Goal: Navigation & Orientation: Find specific page/section

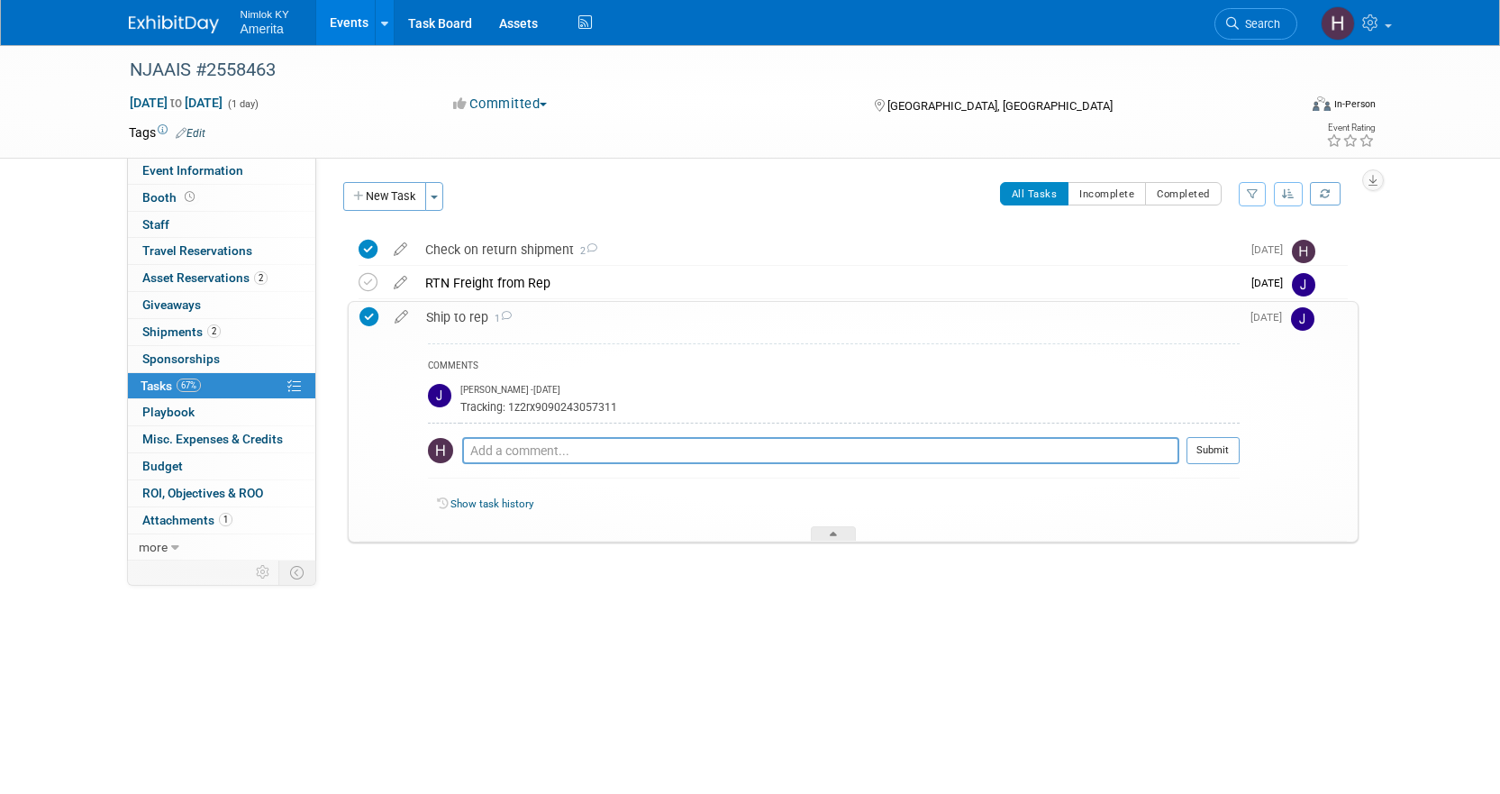
click at [334, 14] on link "Events" at bounding box center [349, 22] width 66 height 45
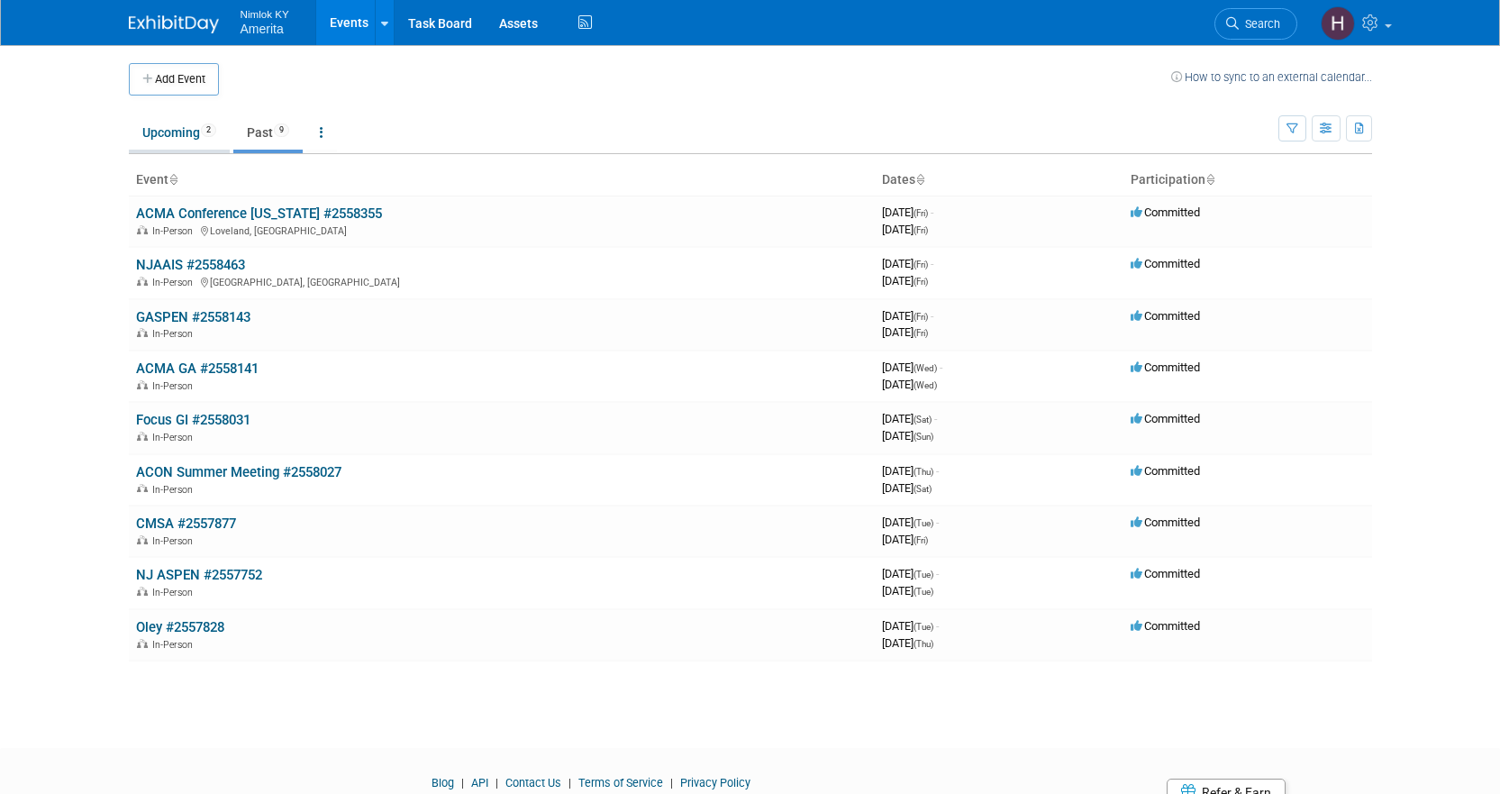
click at [167, 141] on link "Upcoming 2" at bounding box center [179, 132] width 101 height 34
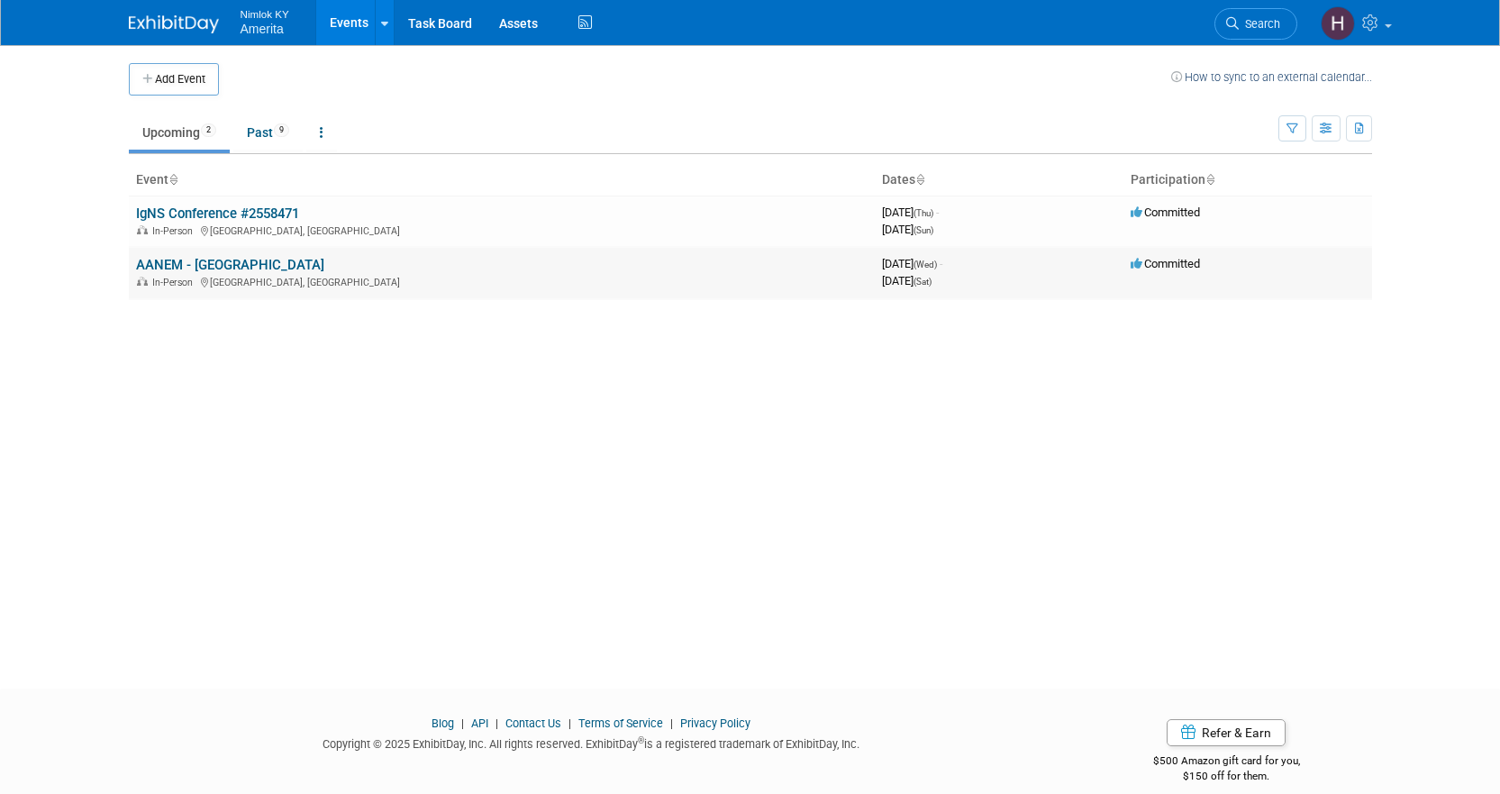
click at [170, 271] on link "AANEM - [GEOGRAPHIC_DATA]" at bounding box center [230, 265] width 188 height 16
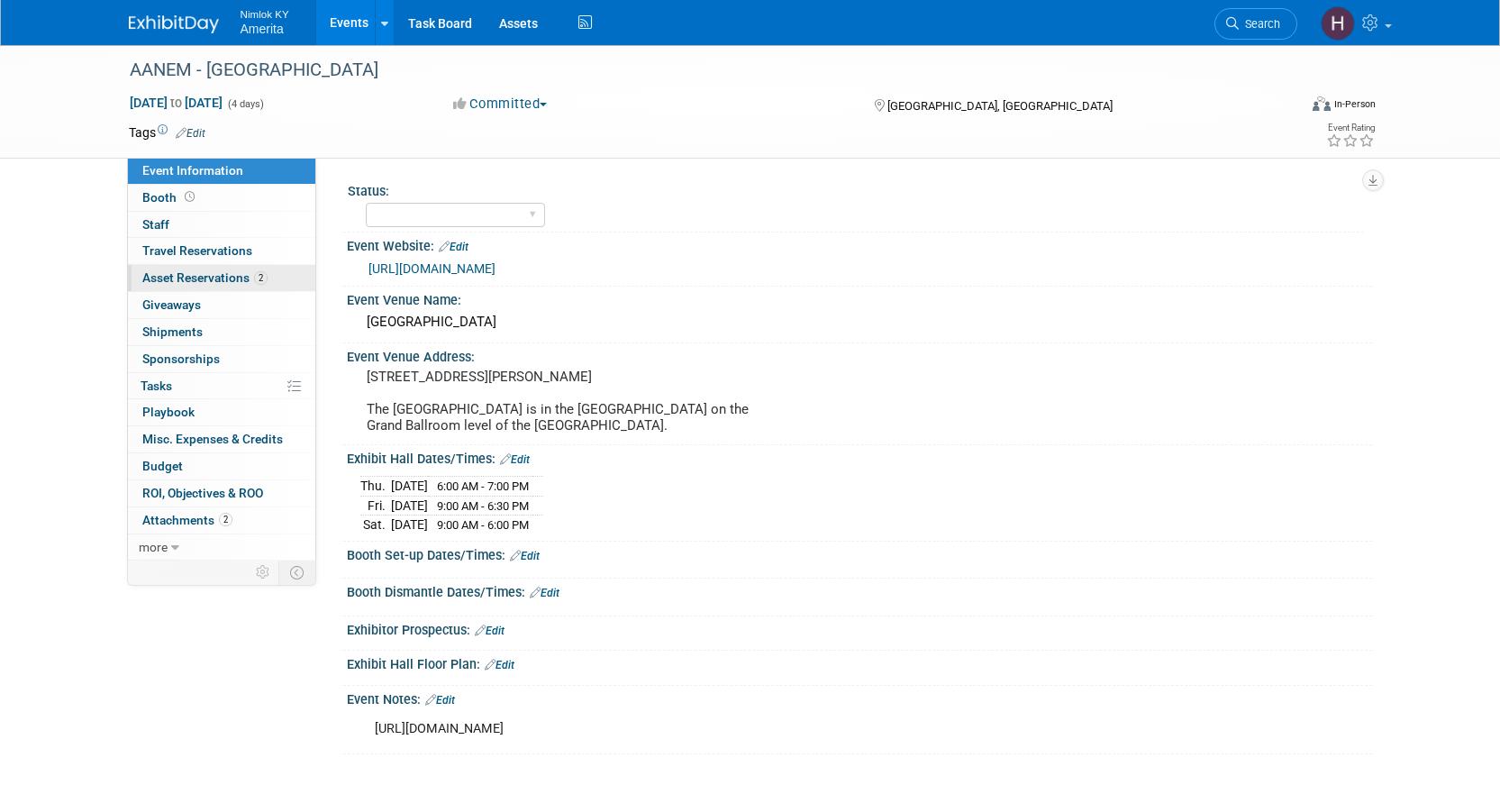
click at [209, 279] on span "Asset Reservations 2" at bounding box center [204, 277] width 125 height 14
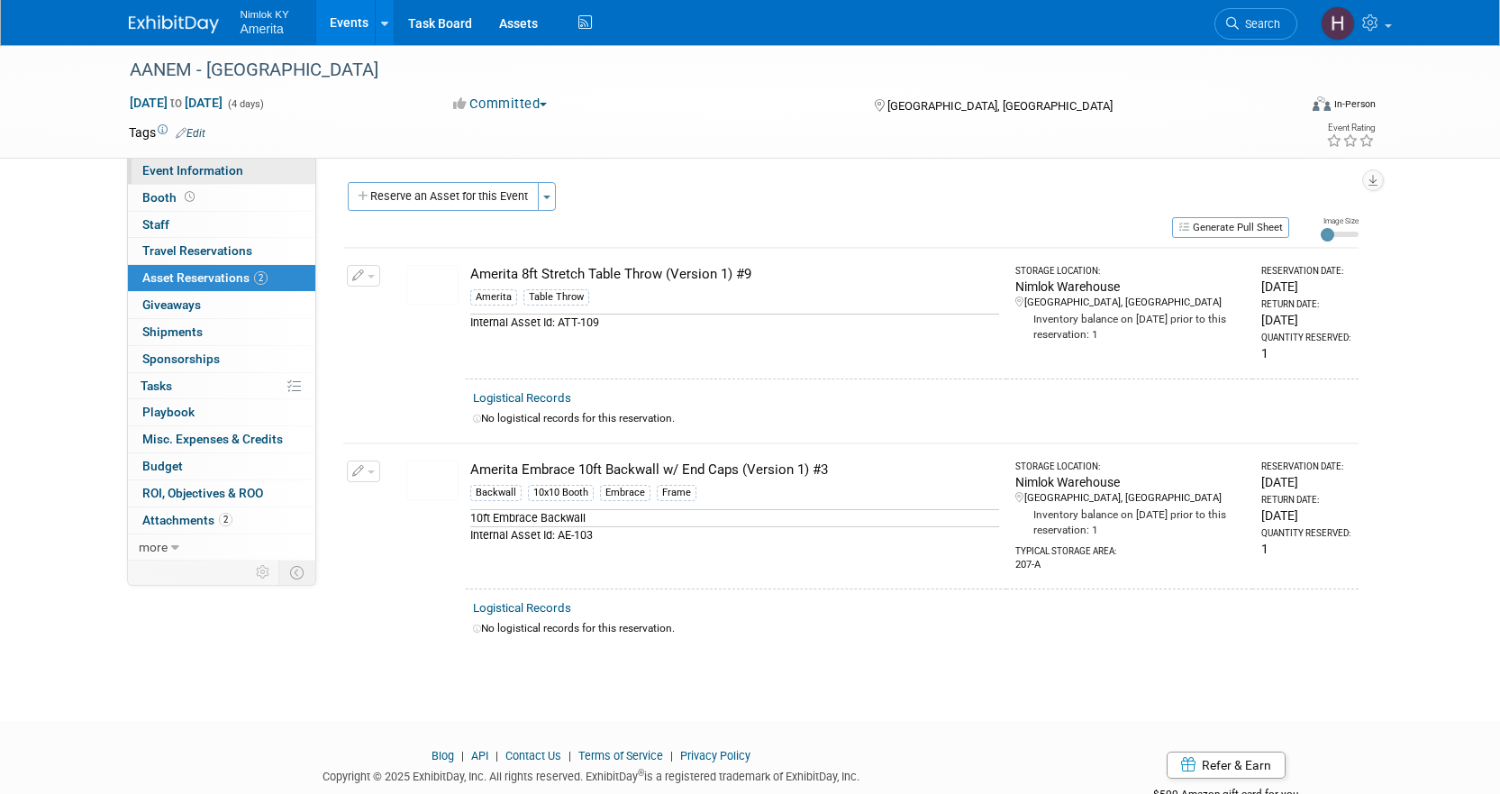
click at [206, 176] on span "Event Information" at bounding box center [192, 170] width 101 height 14
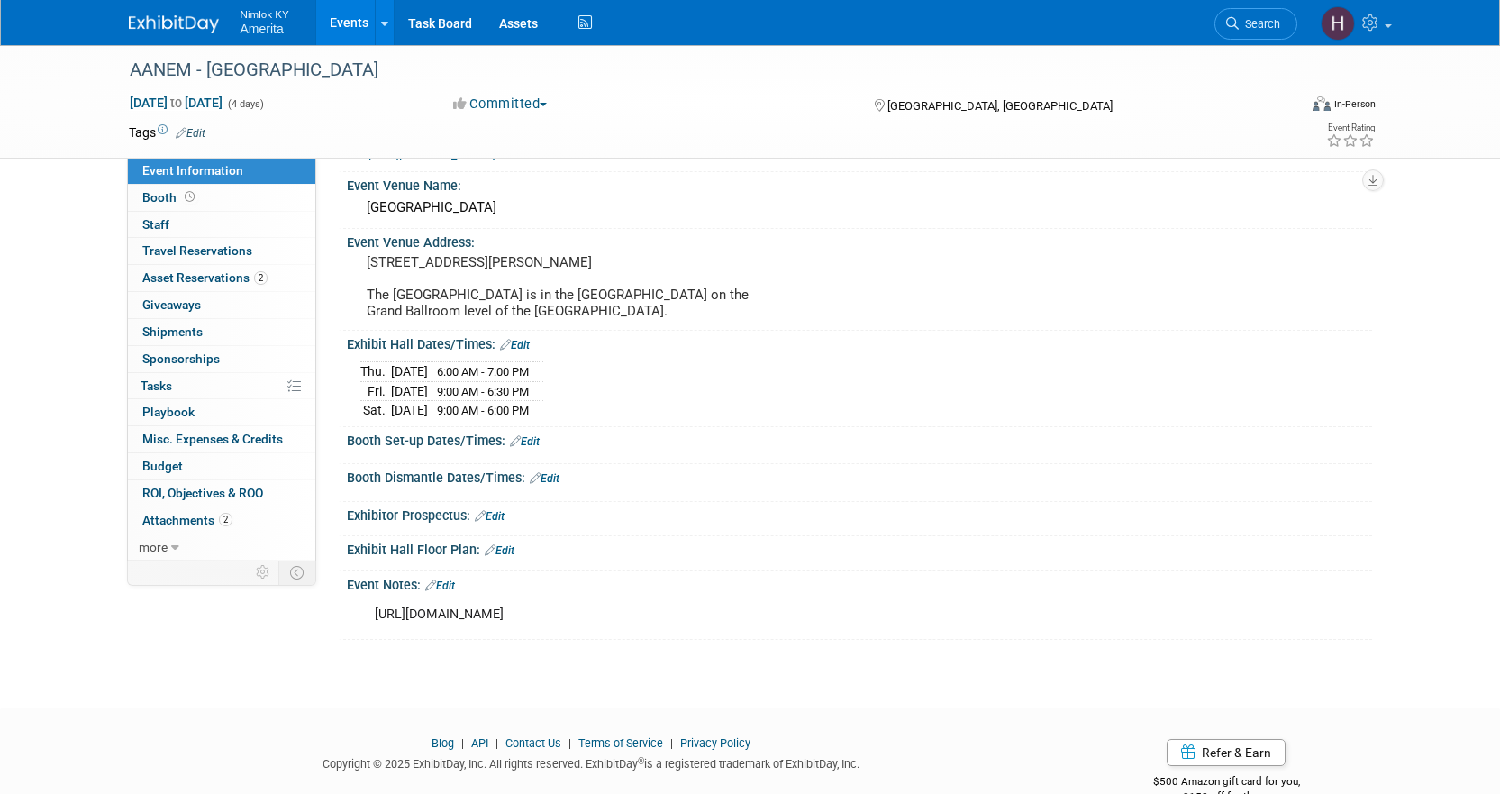
scroll to position [153, 0]
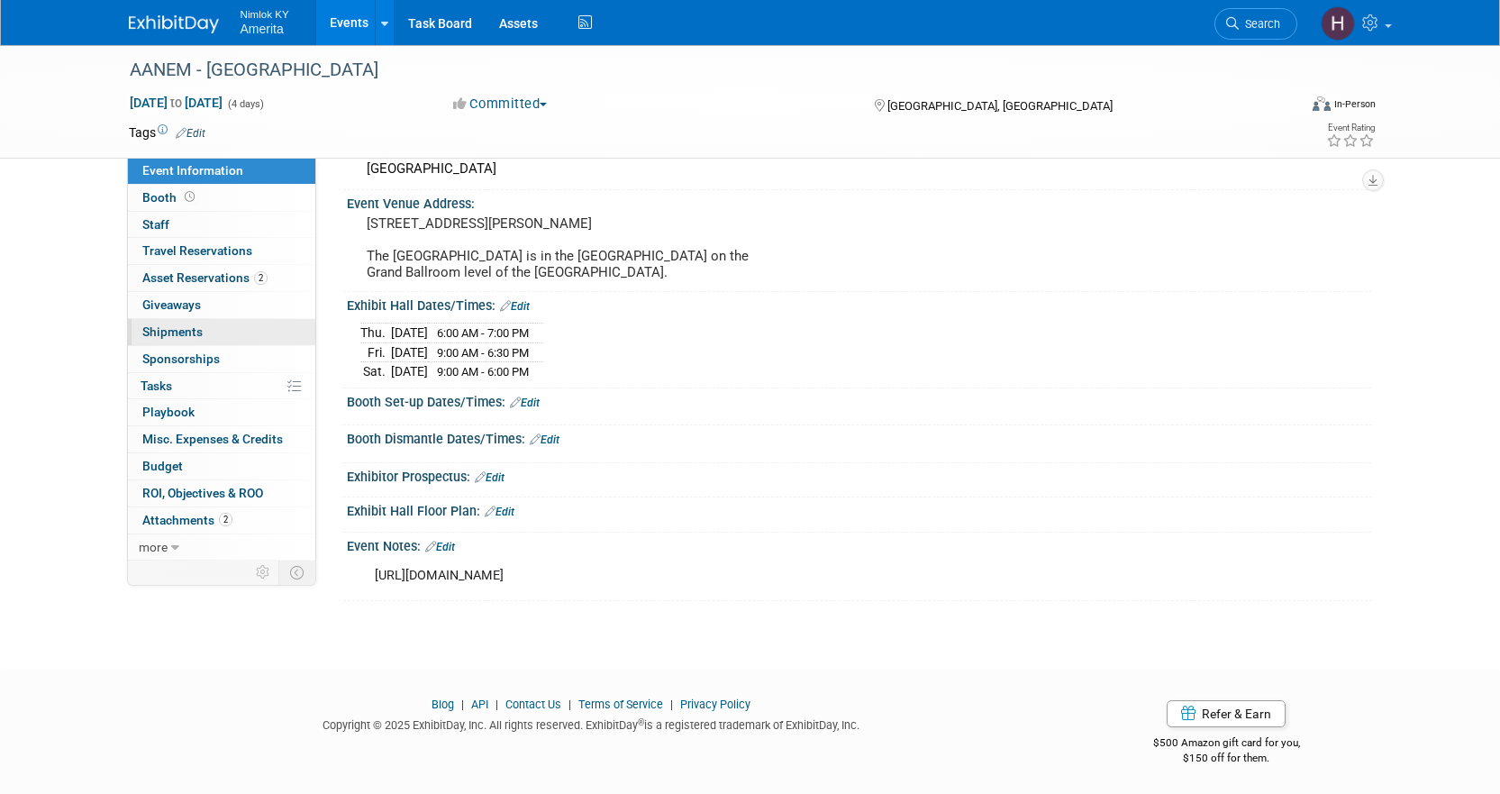
click at [185, 336] on span "Shipments 0" at bounding box center [172, 331] width 60 height 14
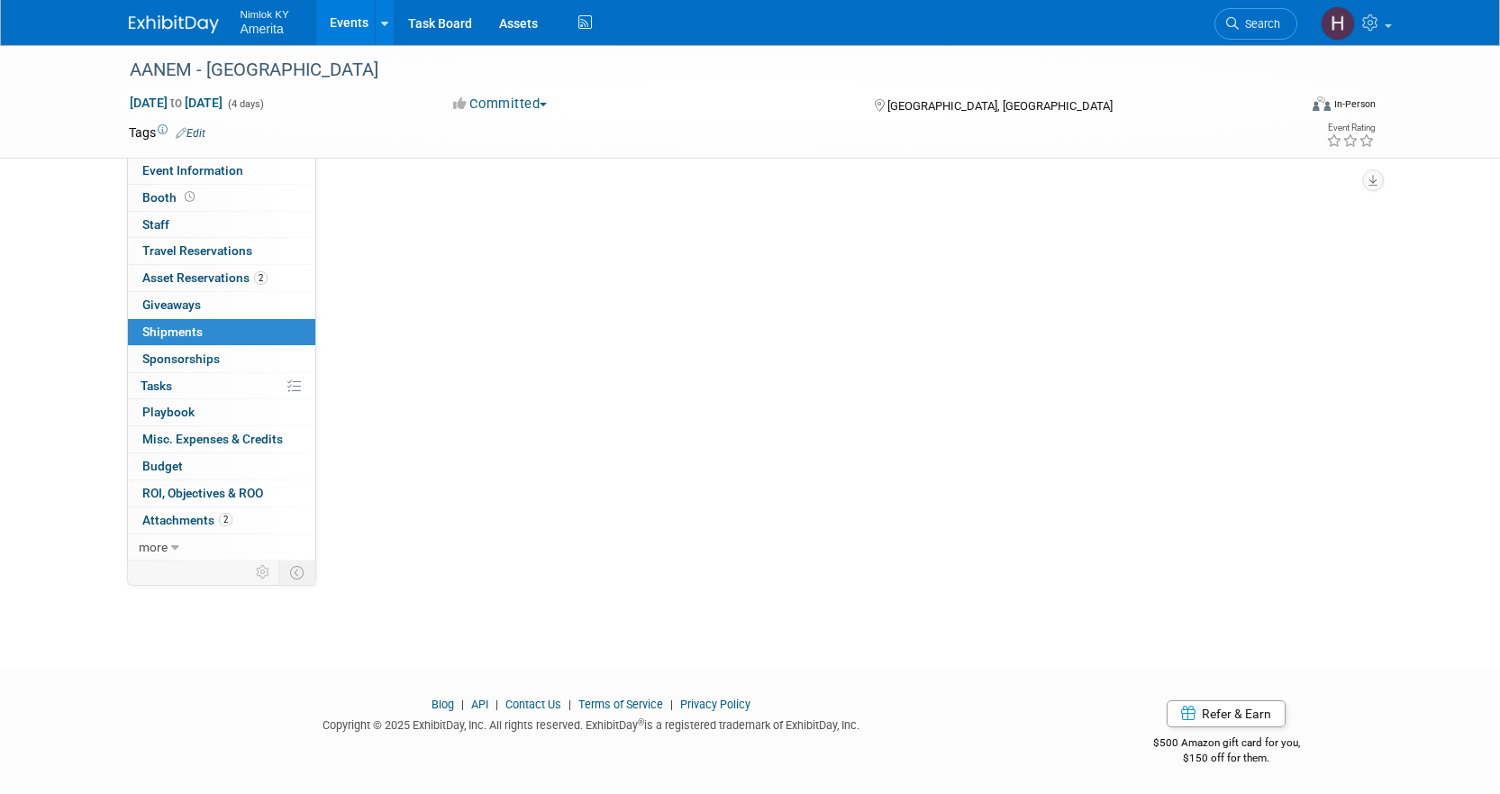
scroll to position [0, 0]
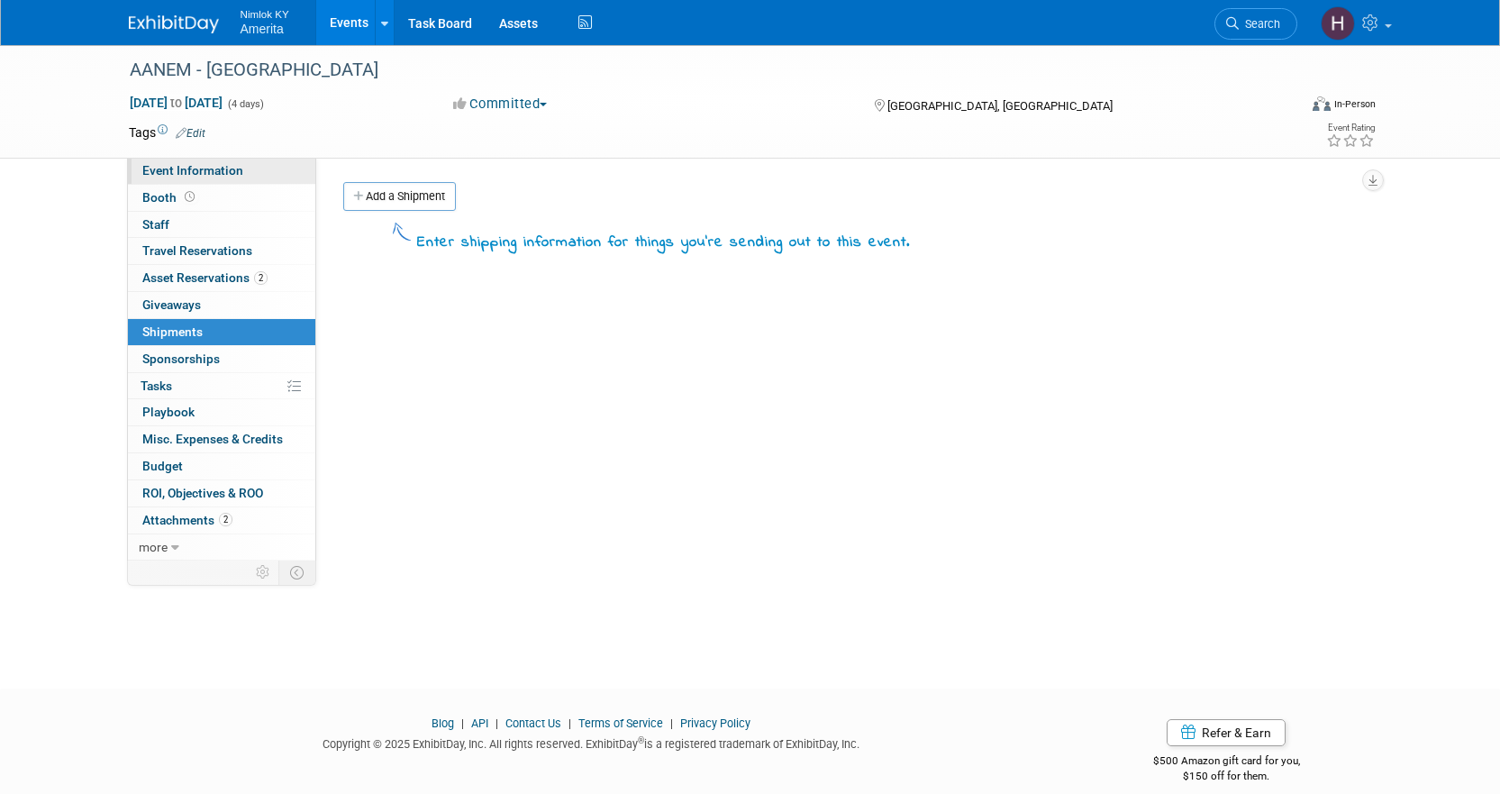
click at [223, 175] on span "Event Information" at bounding box center [192, 170] width 101 height 14
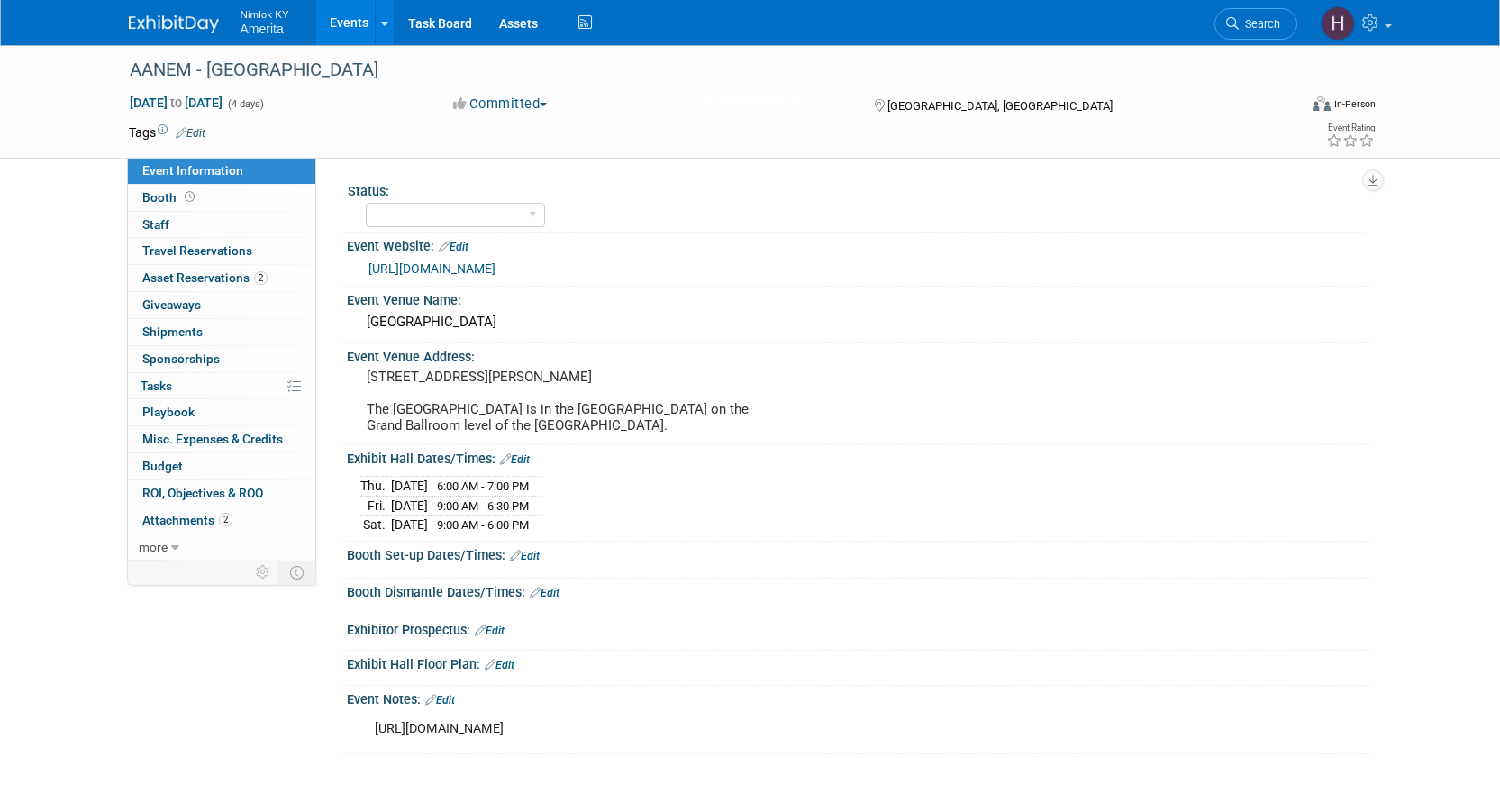
click at [192, 21] on img at bounding box center [174, 24] width 90 height 18
